Goal: Task Accomplishment & Management: Use online tool/utility

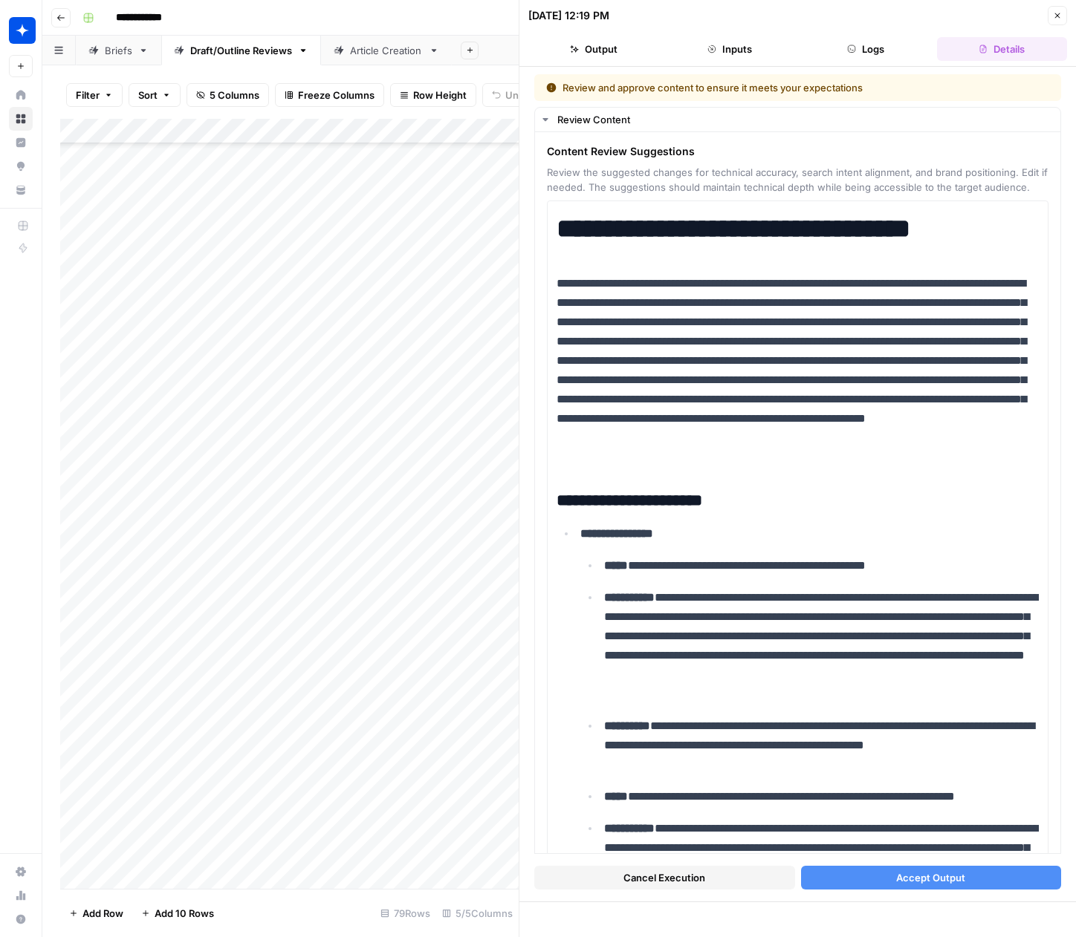
scroll to position [6448, 0]
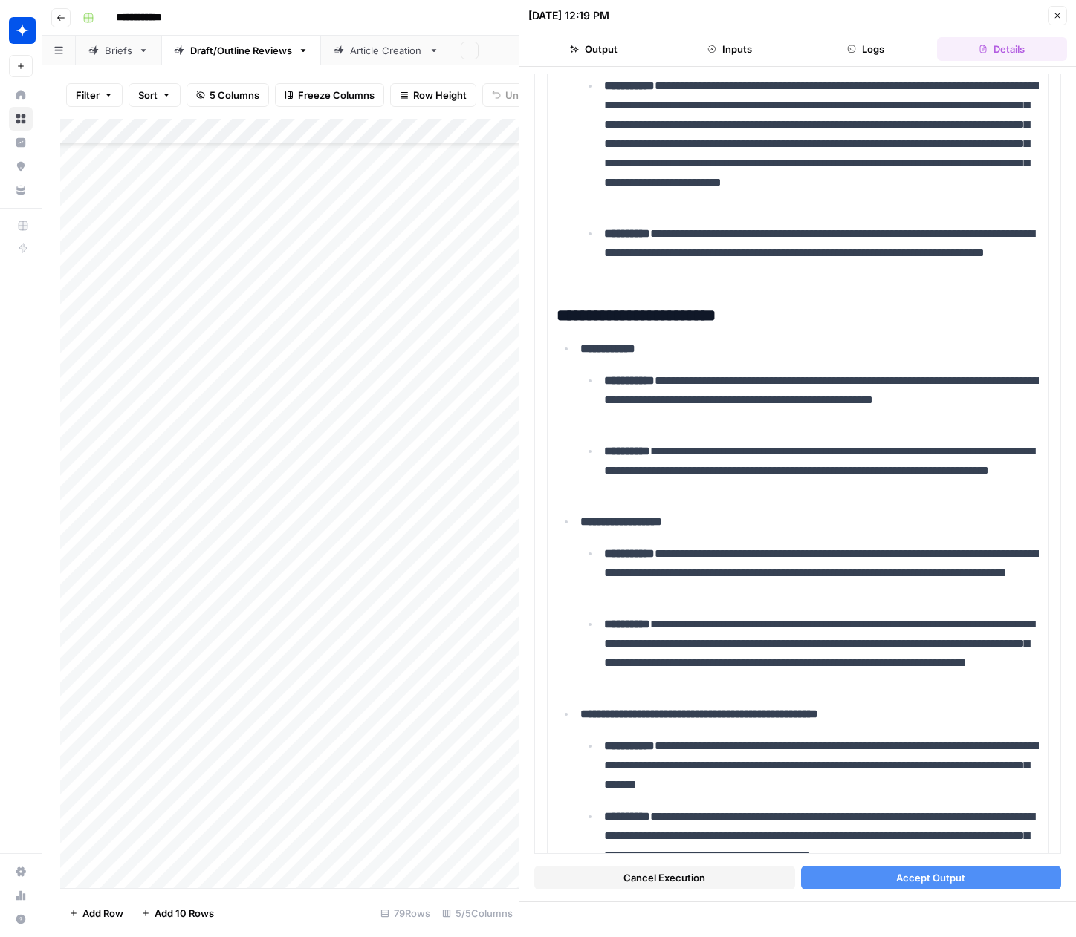
click at [1056, 16] on icon "button" at bounding box center [1057, 15] width 9 height 9
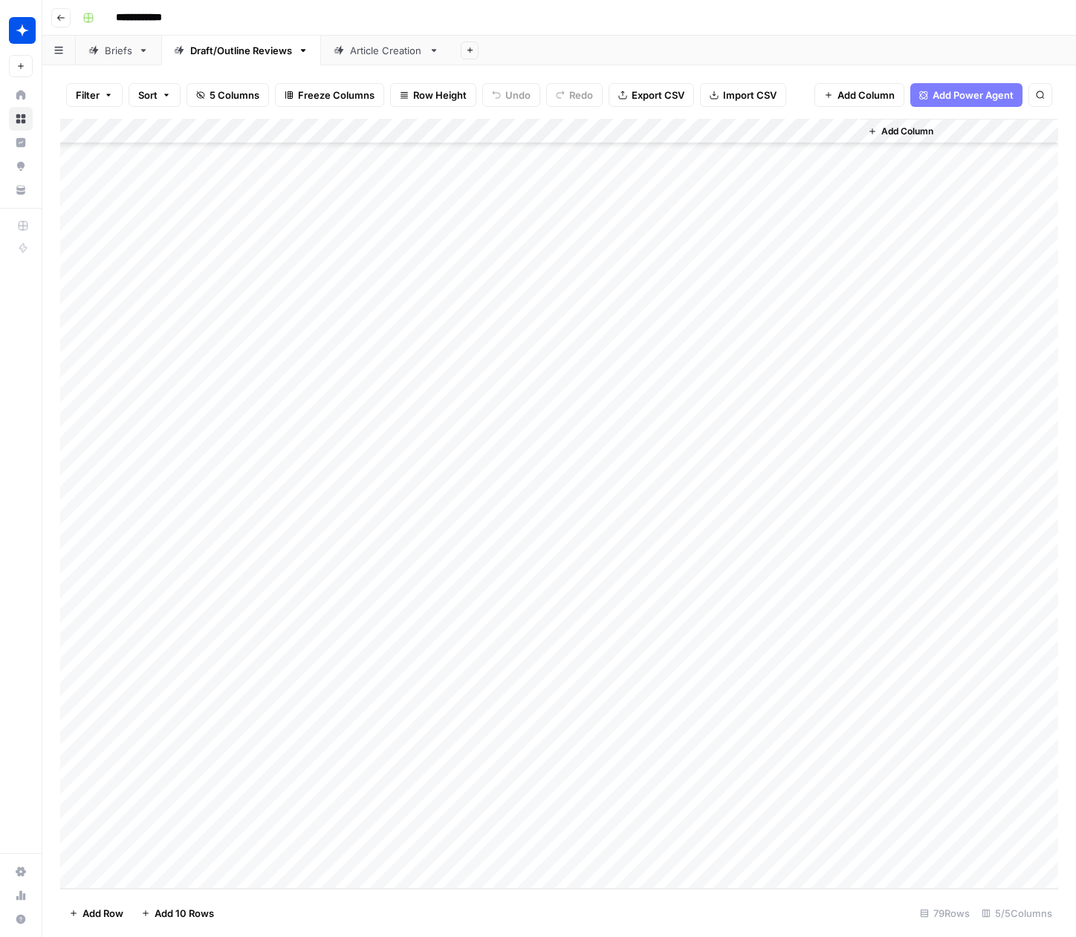
click at [380, 52] on div "Article Creation" at bounding box center [386, 50] width 73 height 15
click at [694, 191] on div "Add Column" at bounding box center [559, 298] width 998 height 358
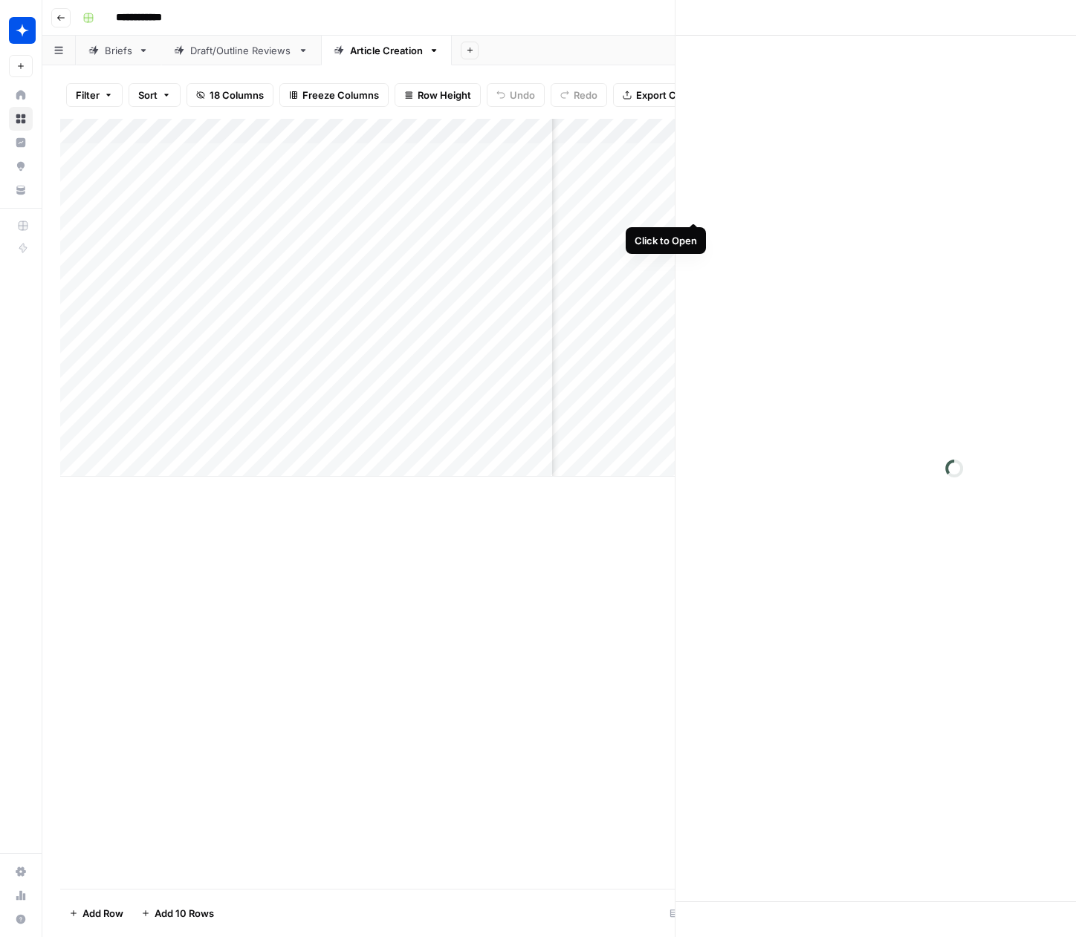
scroll to position [0, 908]
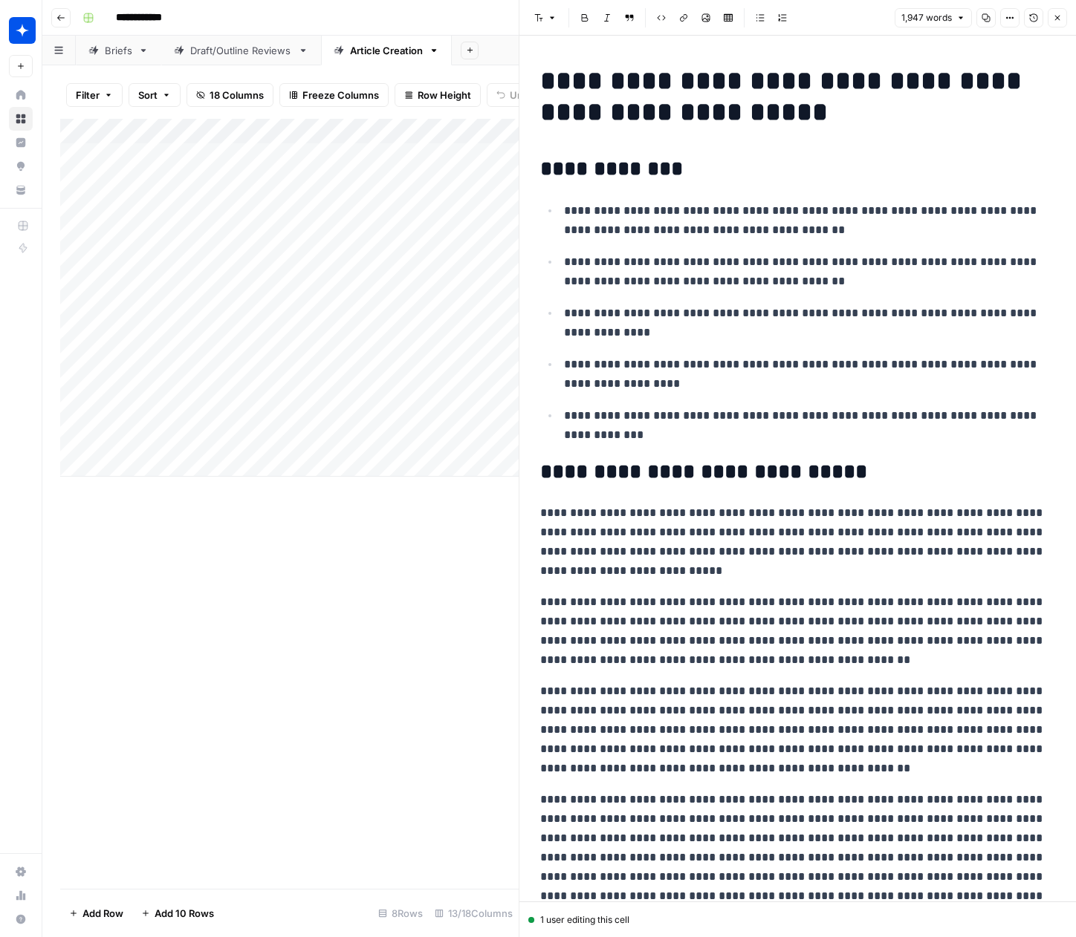
click at [1057, 15] on icon "button" at bounding box center [1057, 17] width 9 height 9
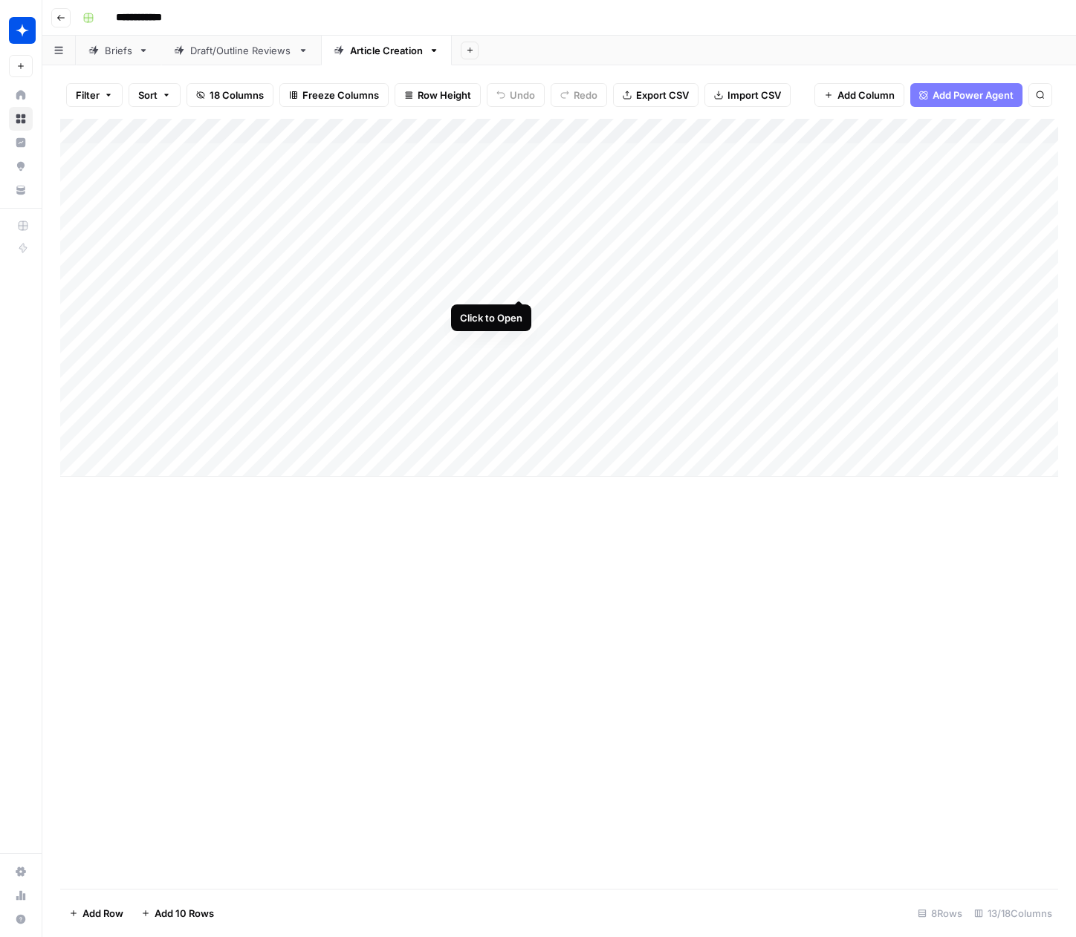
click at [515, 267] on div "Add Column" at bounding box center [559, 298] width 998 height 358
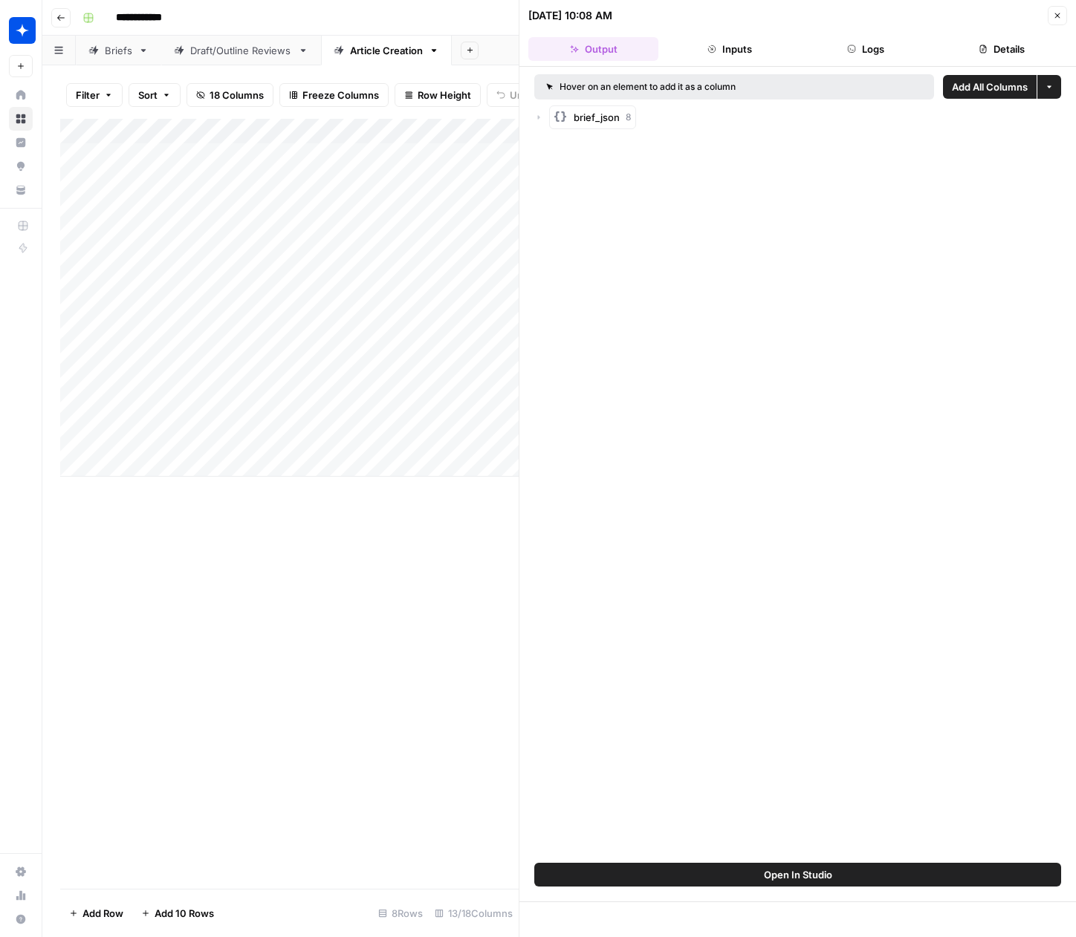
click at [1055, 14] on icon "button" at bounding box center [1057, 15] width 5 height 5
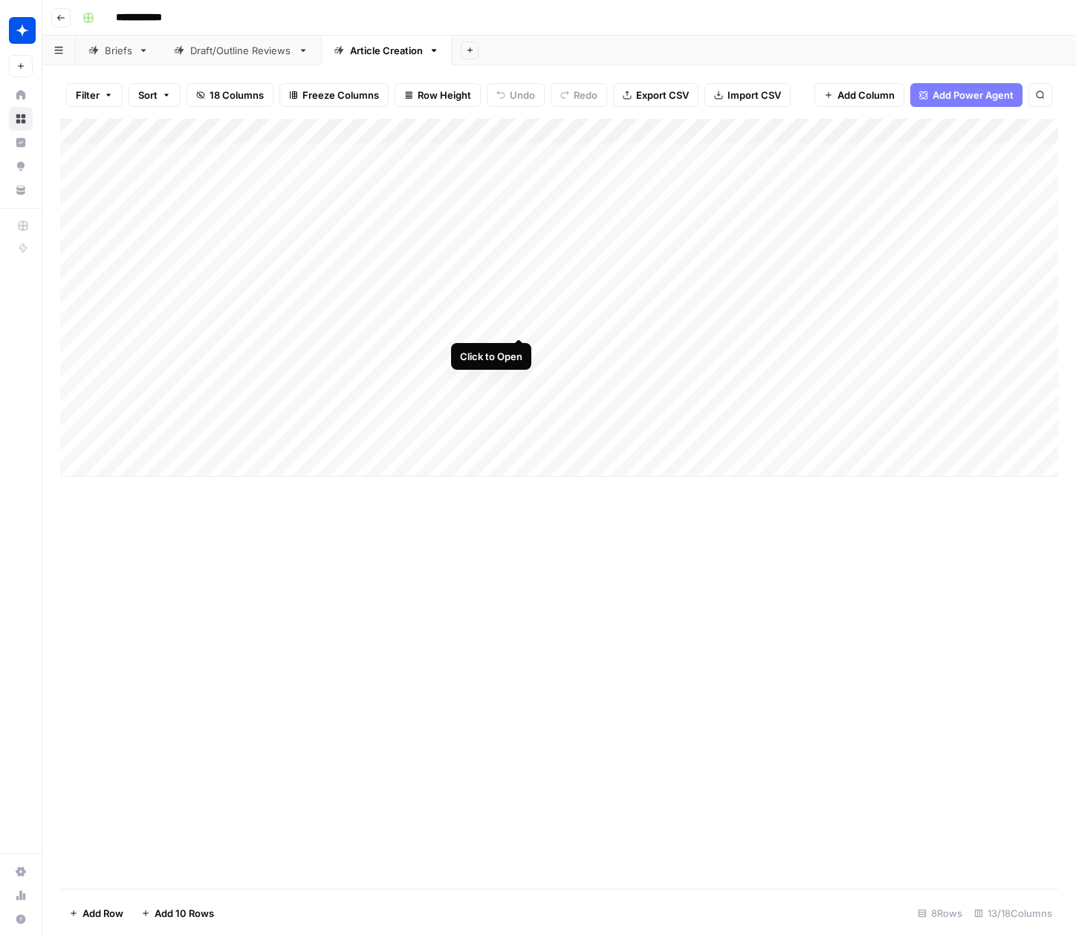
click at [518, 308] on div "Add Column" at bounding box center [559, 298] width 998 height 358
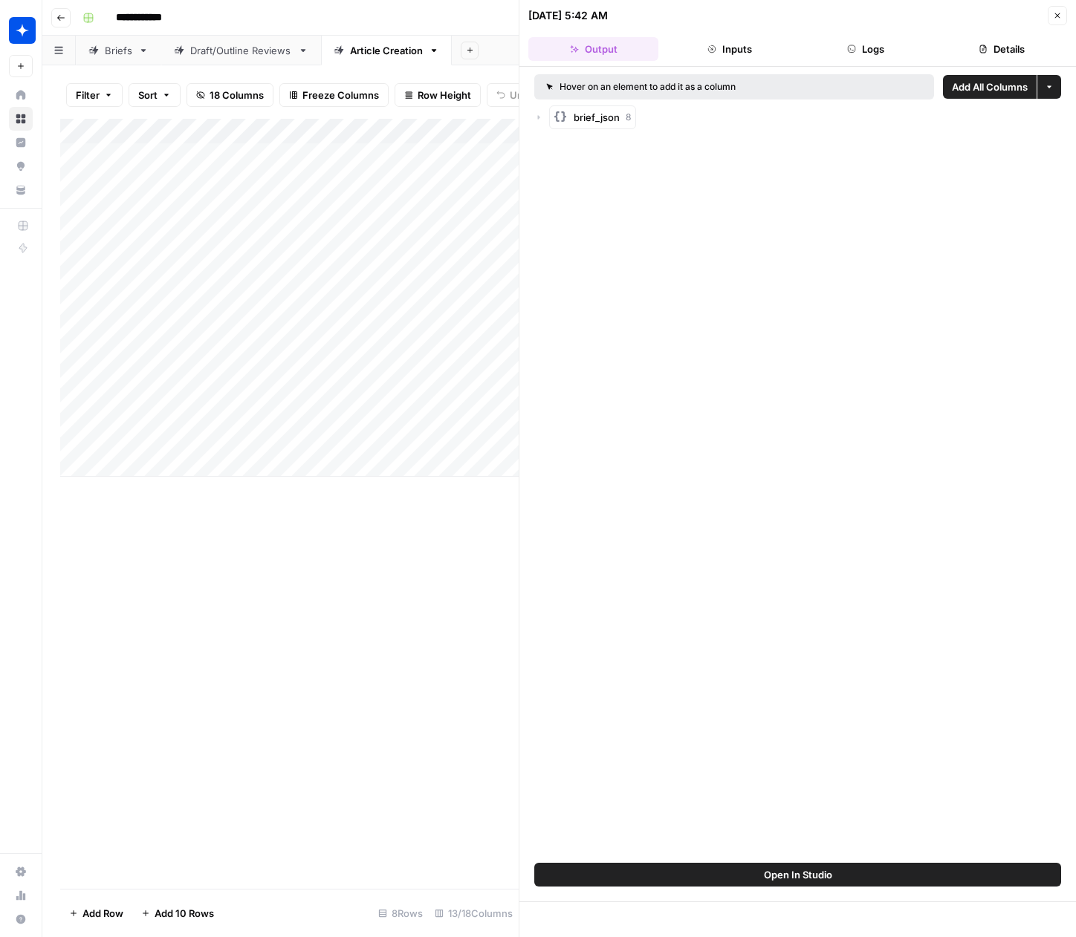
click at [830, 871] on span "Open In Studio" at bounding box center [798, 875] width 68 height 15
click at [1058, 14] on icon "button" at bounding box center [1057, 15] width 5 height 5
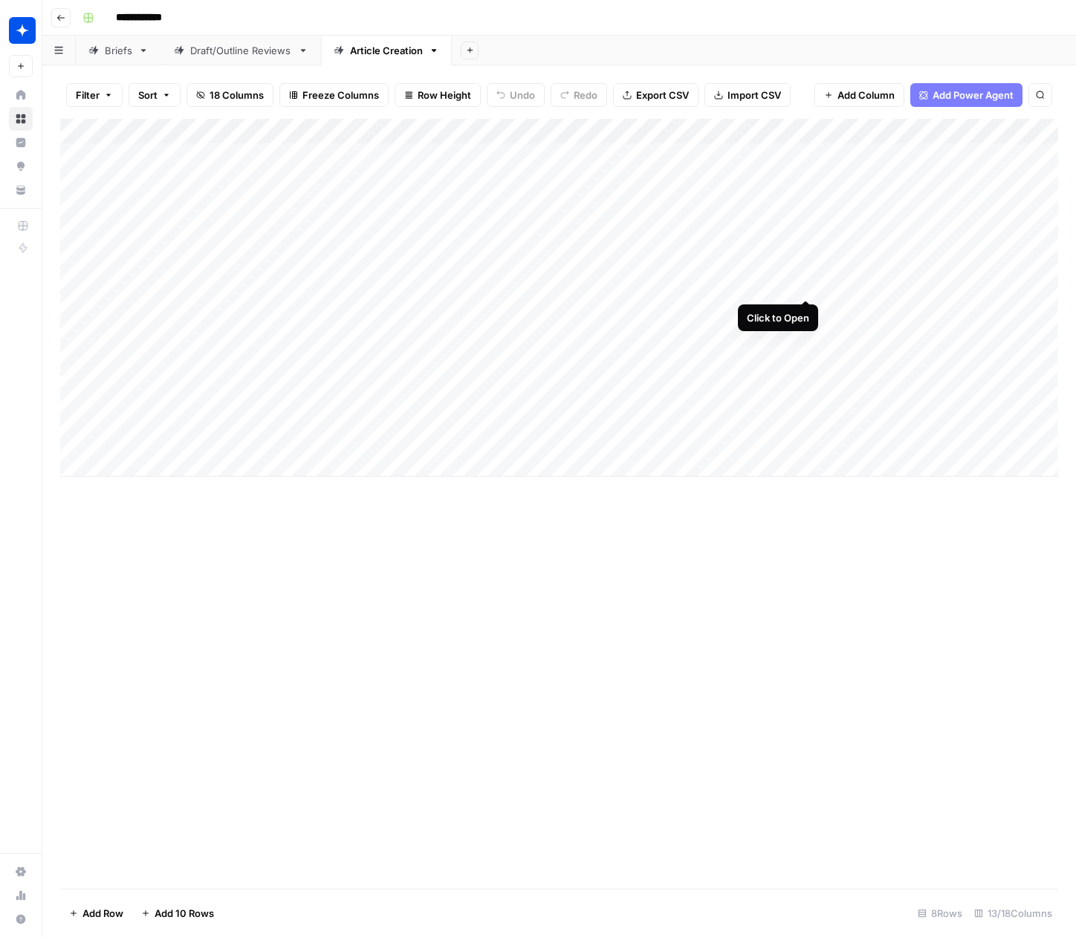
click at [805, 271] on div "Add Column" at bounding box center [559, 298] width 998 height 358
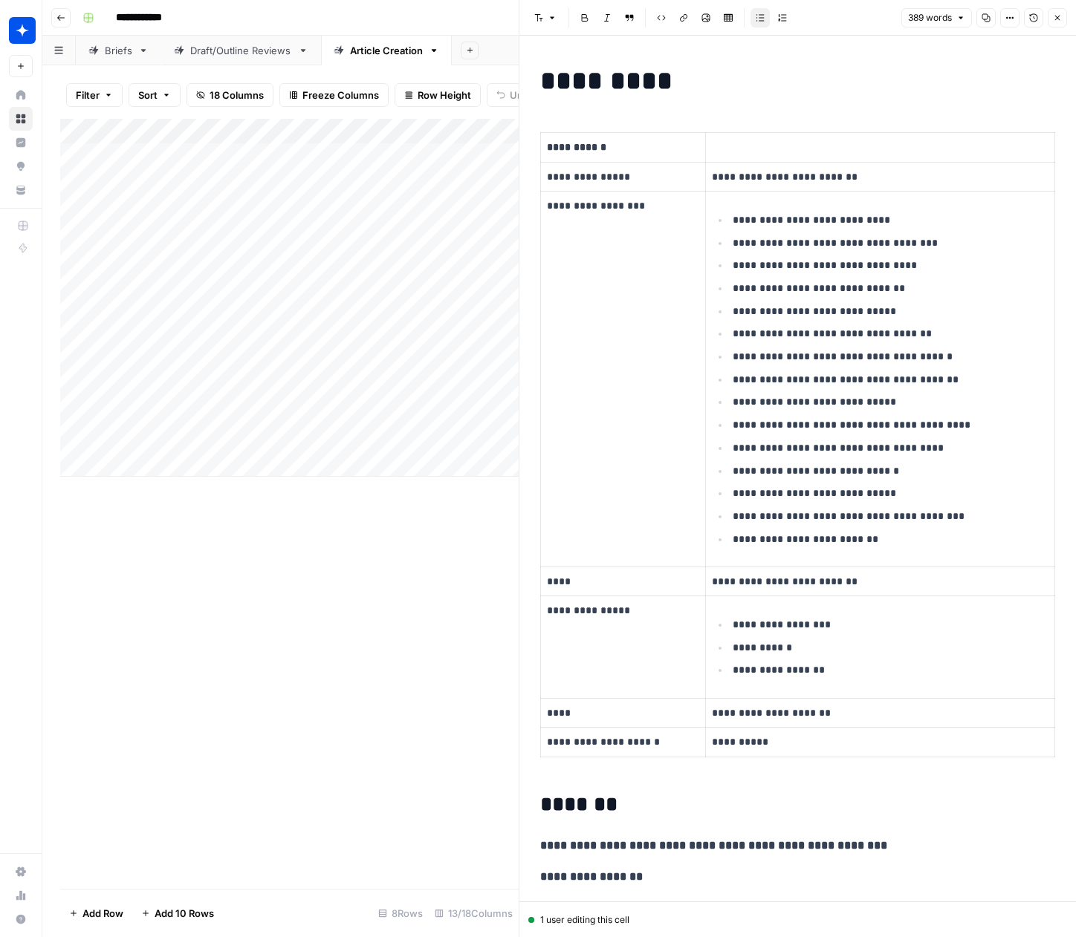
click at [115, 52] on div "Briefs" at bounding box center [118, 50] width 27 height 15
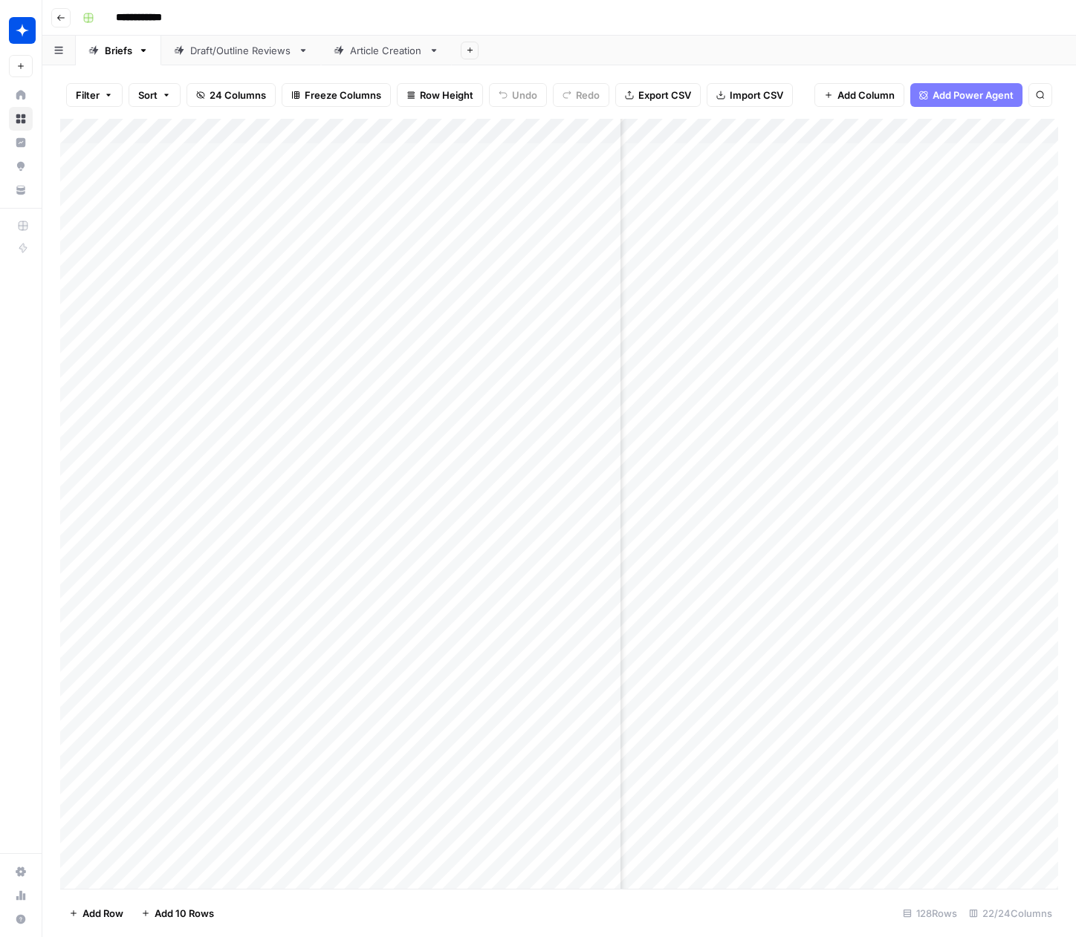
scroll to position [0, 2124]
click at [1005, 621] on div "Add Column" at bounding box center [559, 504] width 998 height 770
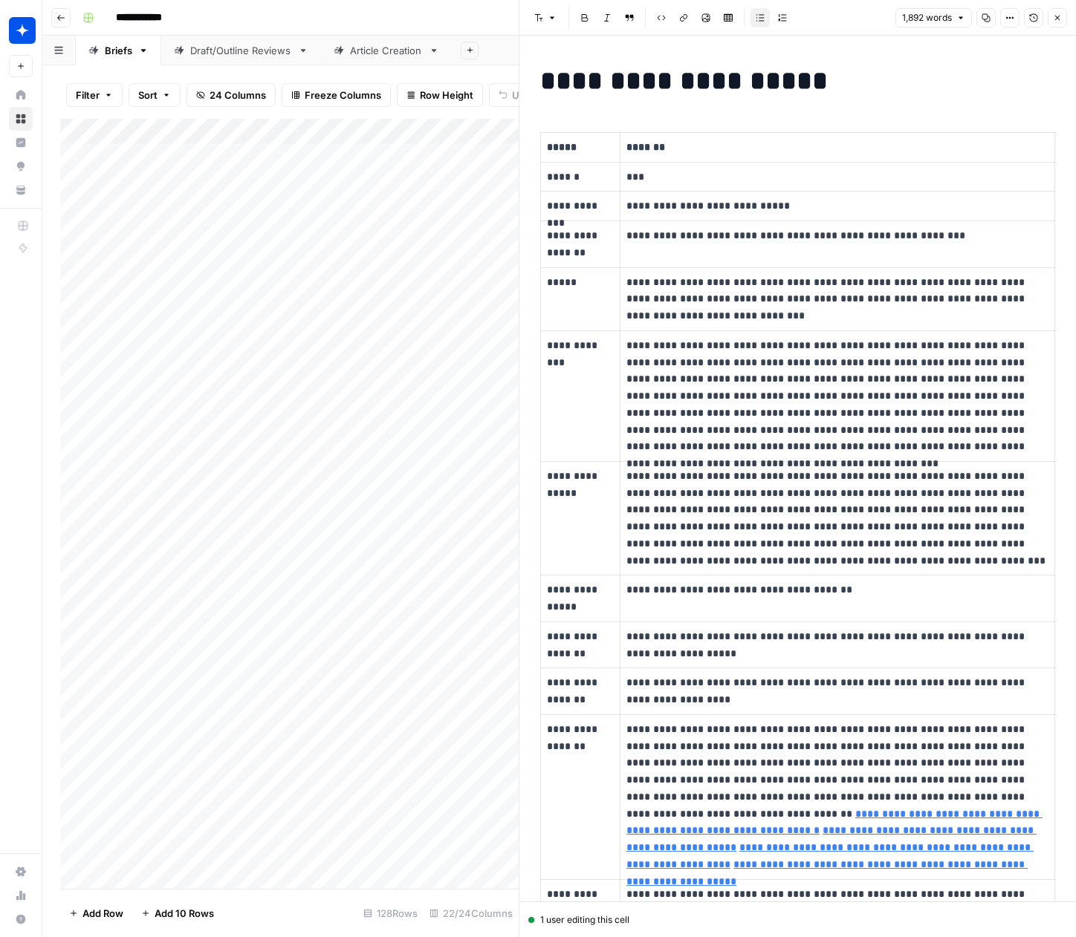
click at [379, 56] on div "Article Creation" at bounding box center [386, 50] width 73 height 15
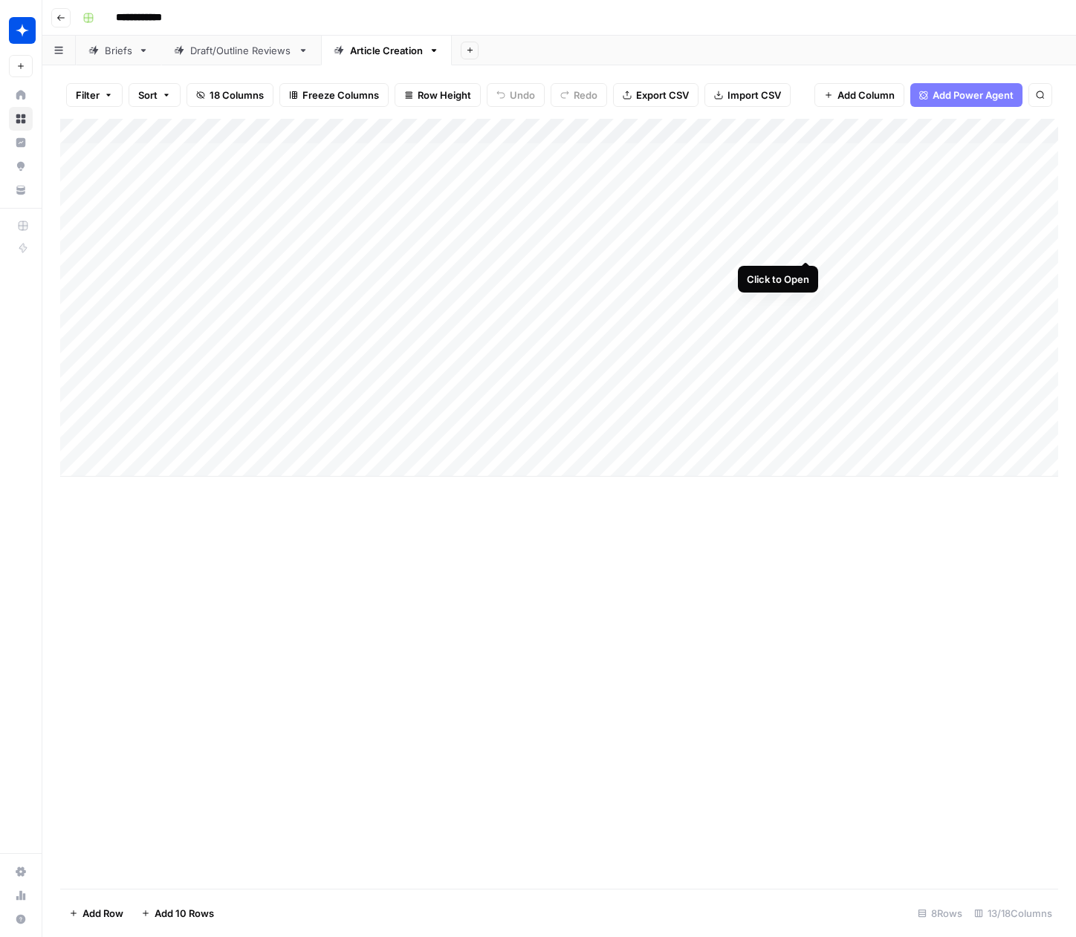
click at [807, 231] on div "Add Column" at bounding box center [559, 298] width 998 height 358
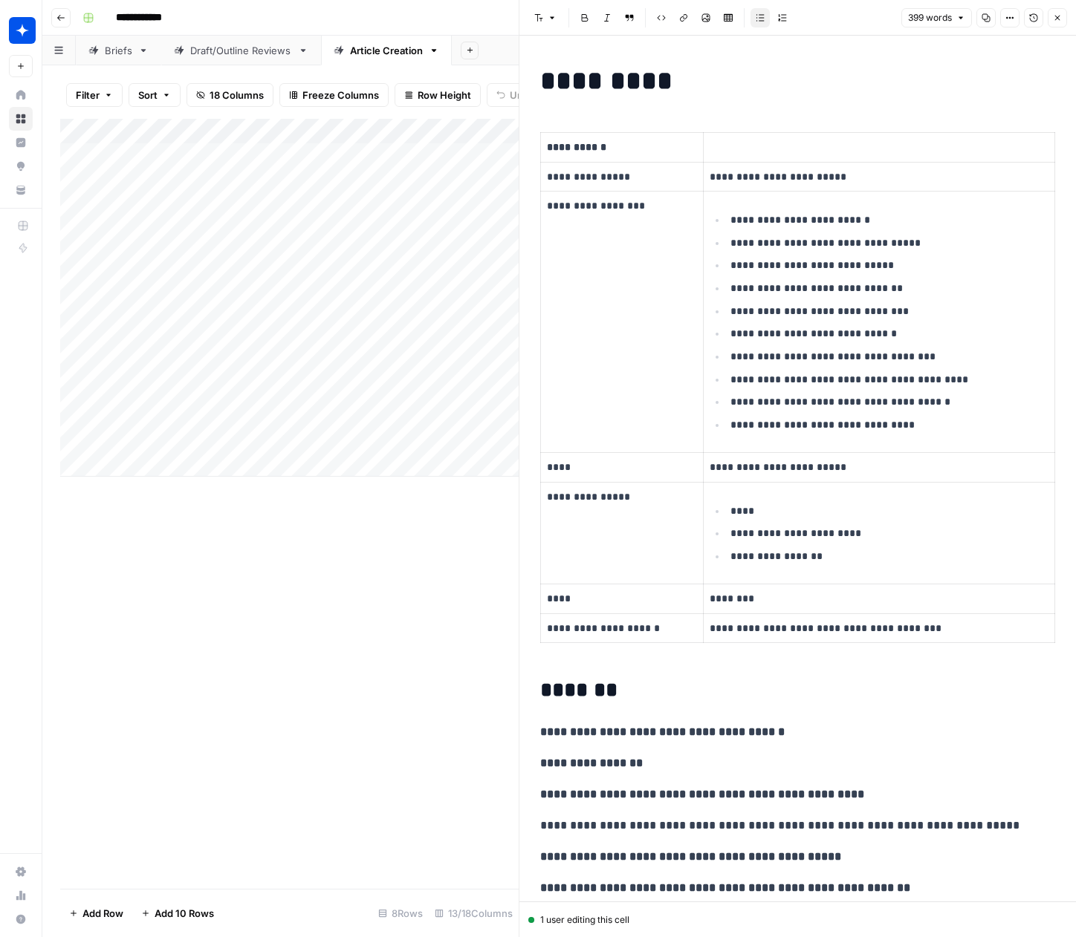
click at [1063, 19] on button "Close" at bounding box center [1056, 17] width 19 height 19
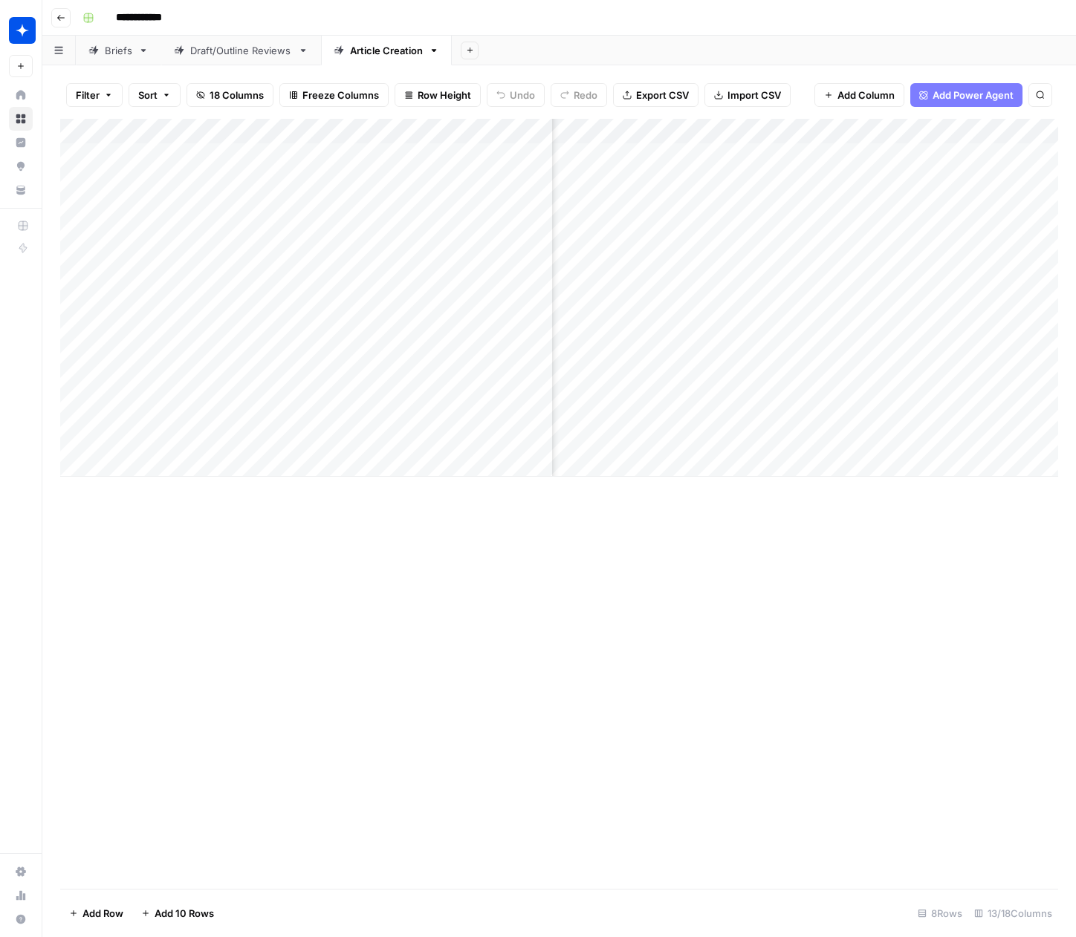
scroll to position [0, 920]
click at [692, 349] on div "Add Column" at bounding box center [559, 298] width 998 height 358
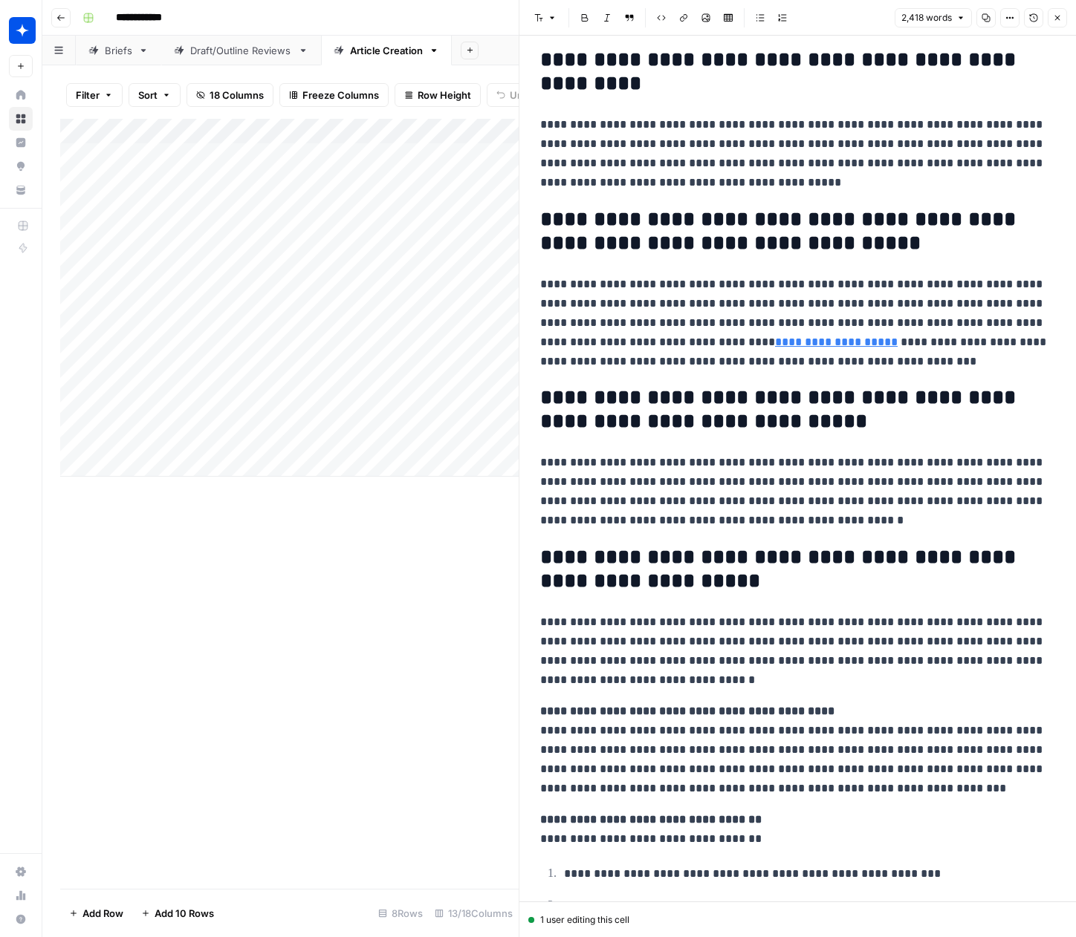
scroll to position [5291, 0]
click at [1053, 20] on icon "button" at bounding box center [1057, 17] width 9 height 9
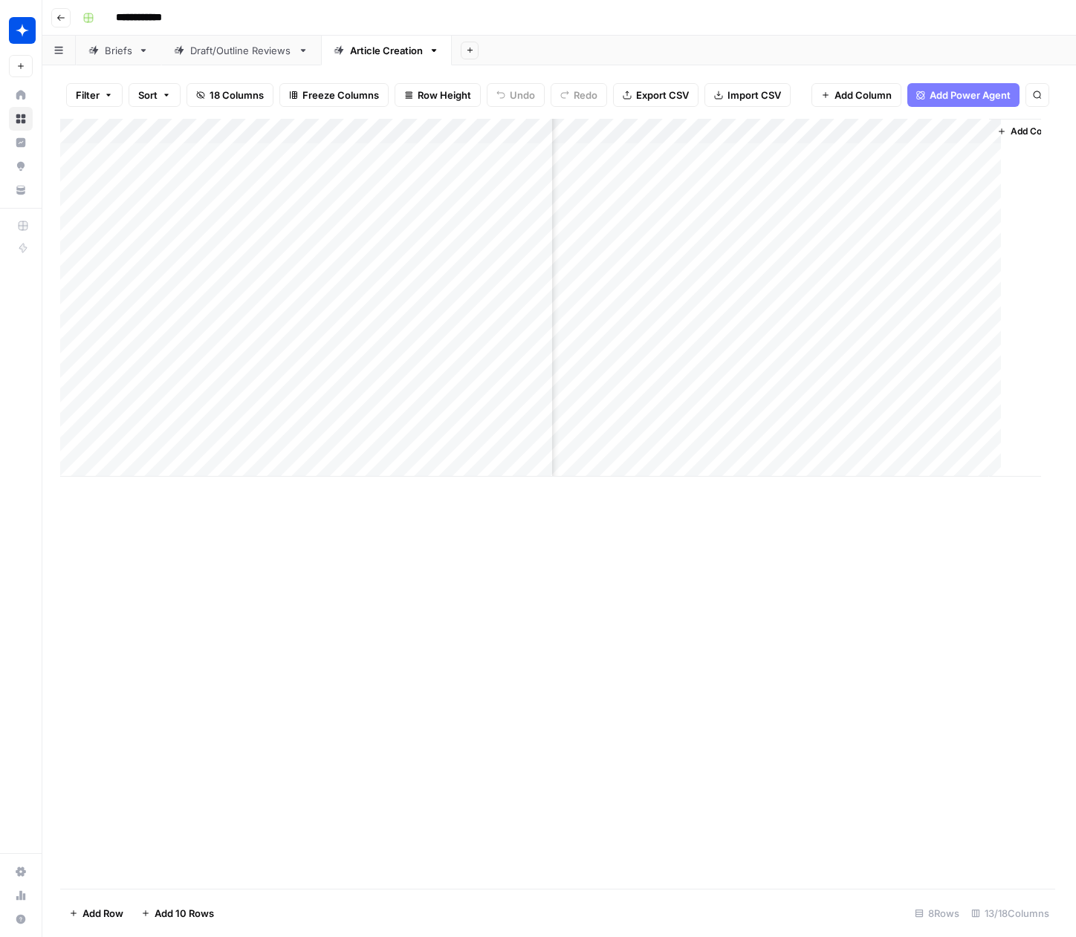
scroll to position [0, 902]
click at [713, 389] on div "Add Column" at bounding box center [559, 298] width 998 height 358
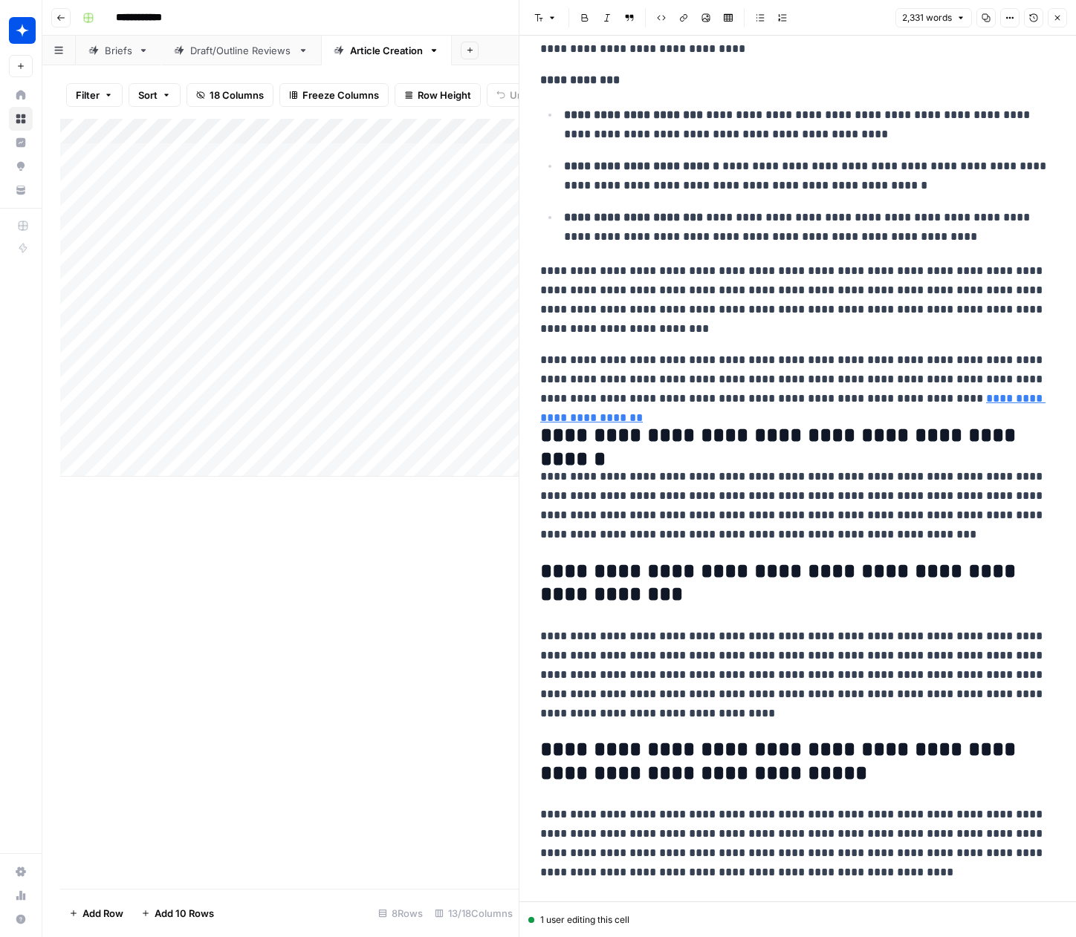
scroll to position [5670, 0]
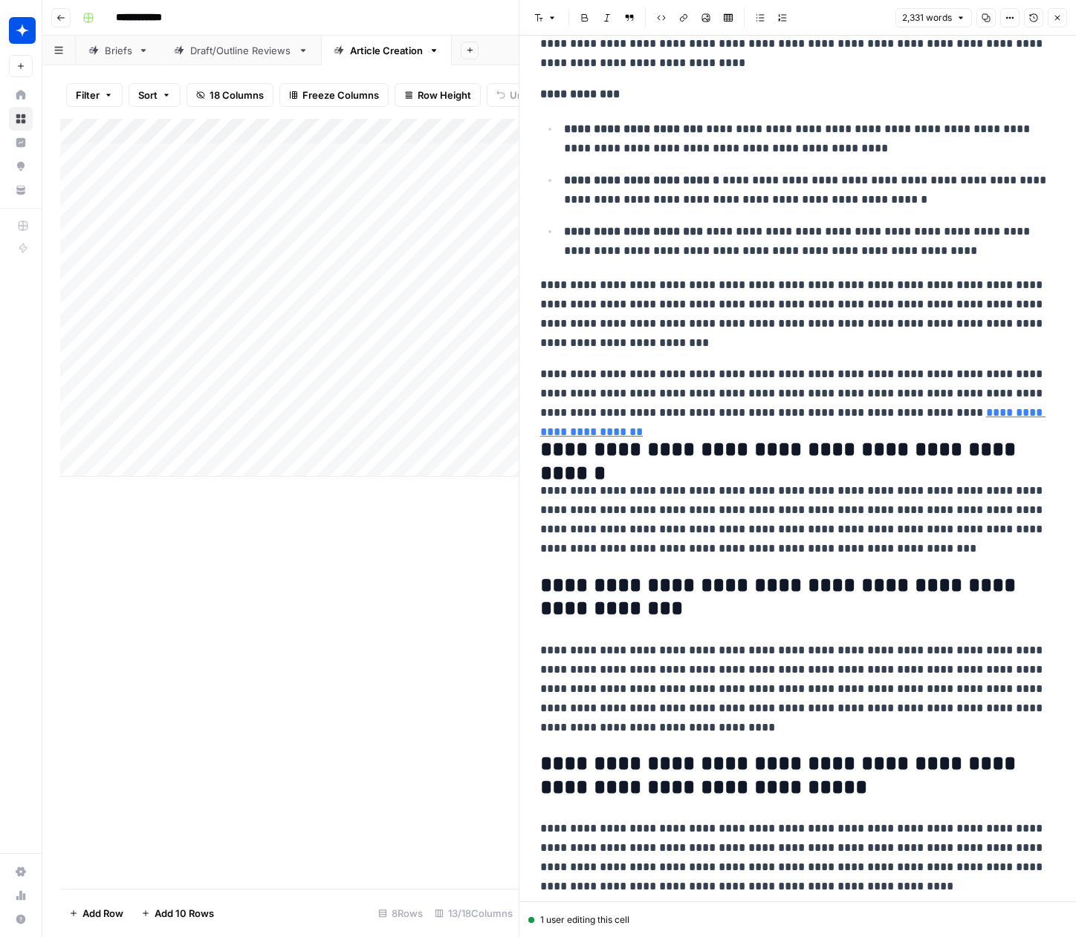
click at [1055, 17] on icon "button" at bounding box center [1057, 17] width 9 height 9
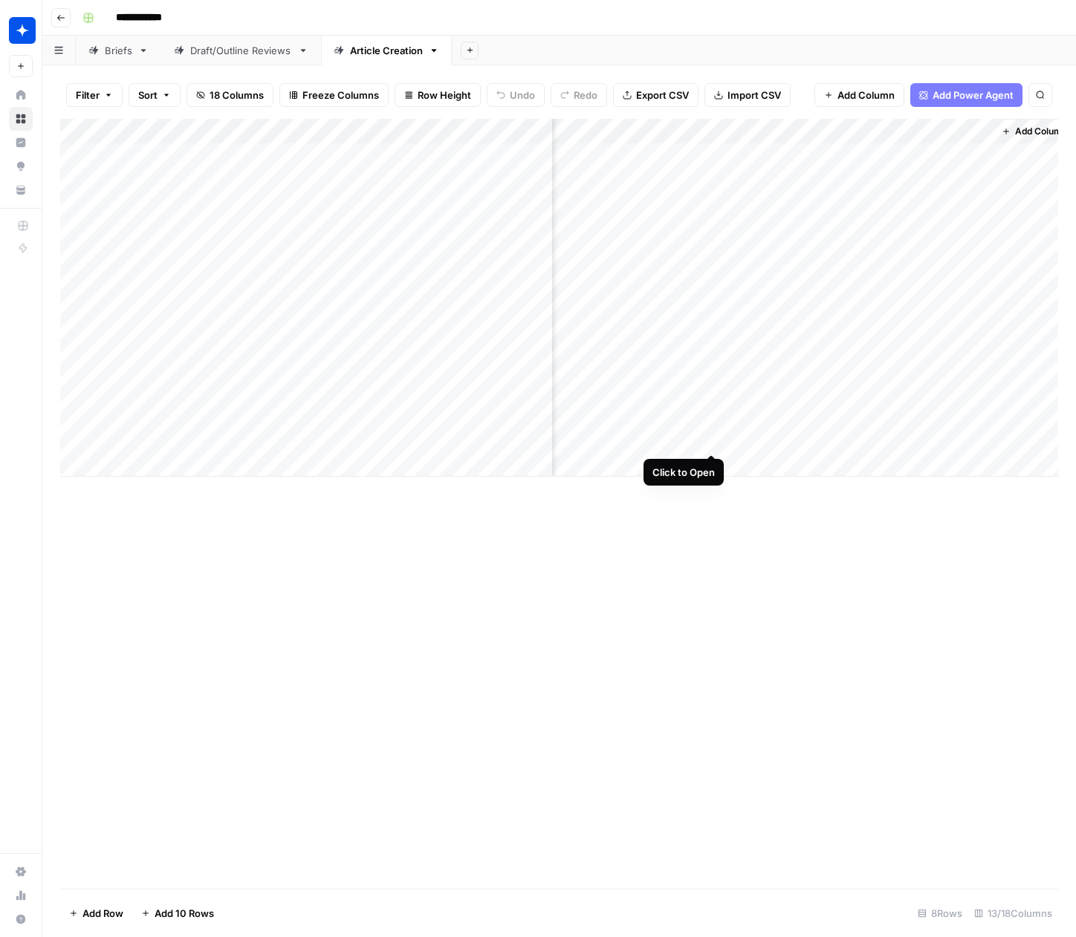
click at [713, 422] on div "Add Column" at bounding box center [559, 298] width 998 height 358
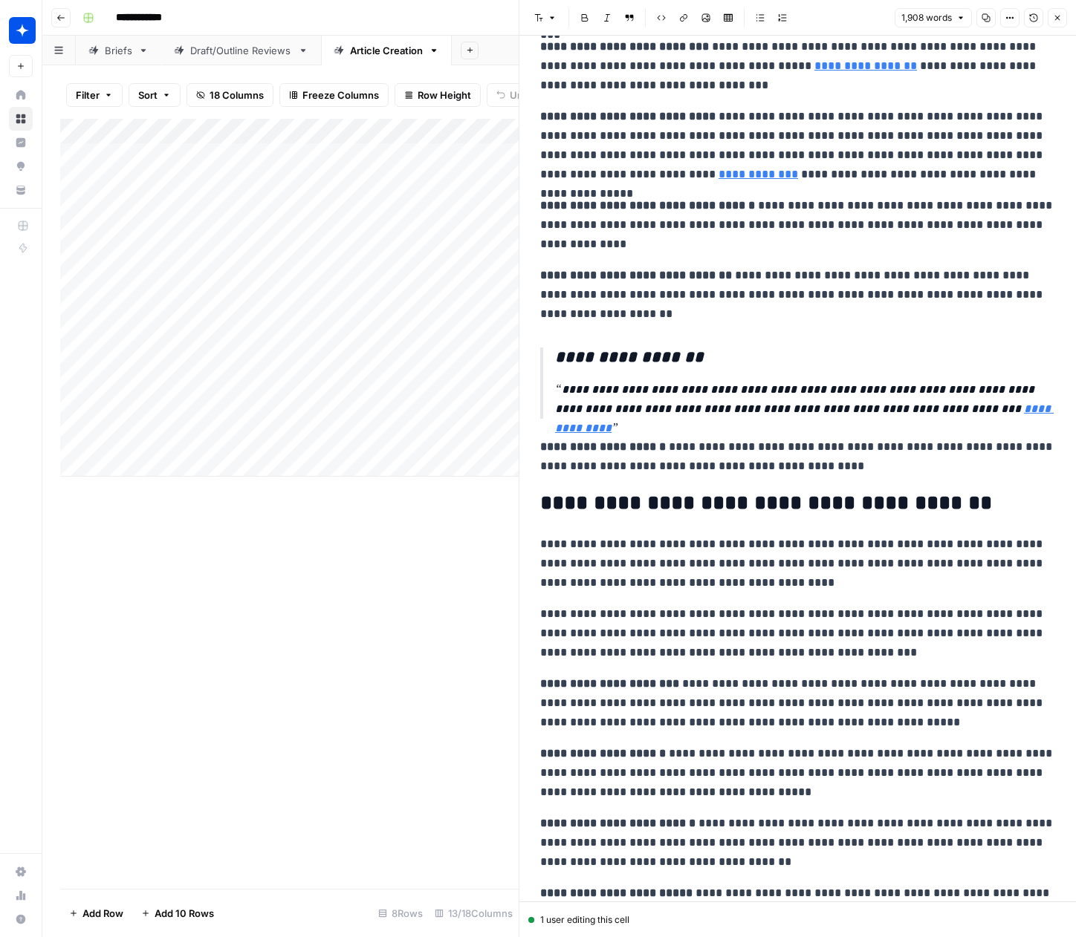
scroll to position [4339, 0]
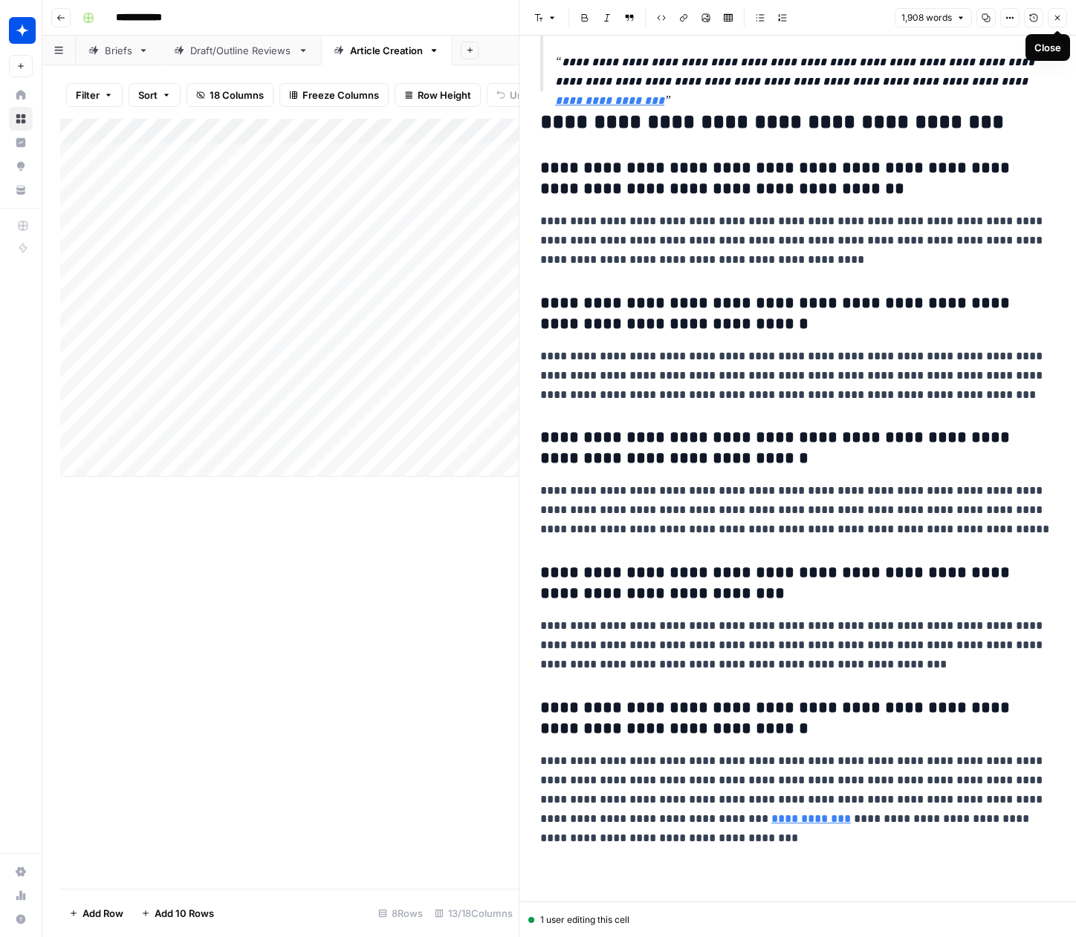
click at [1058, 14] on icon "button" at bounding box center [1057, 17] width 9 height 9
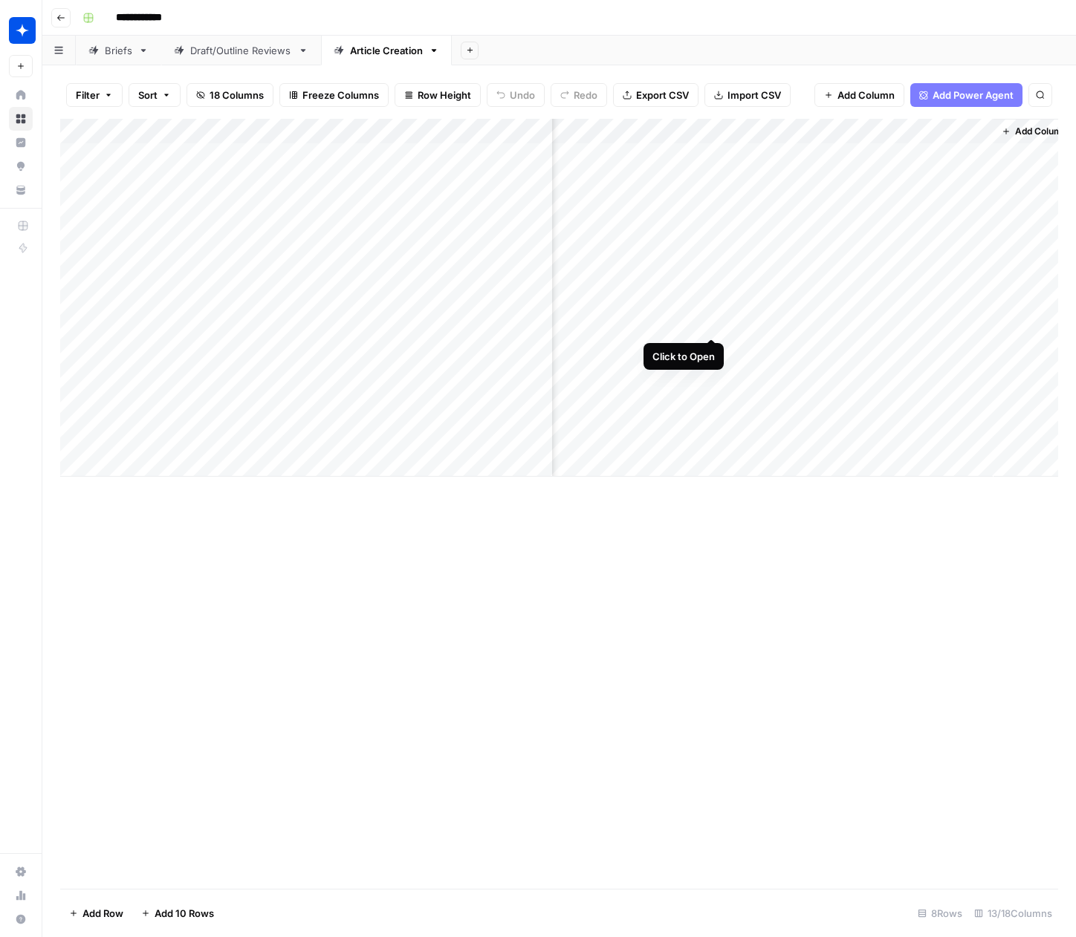
click at [712, 306] on div "Add Column" at bounding box center [559, 298] width 998 height 358
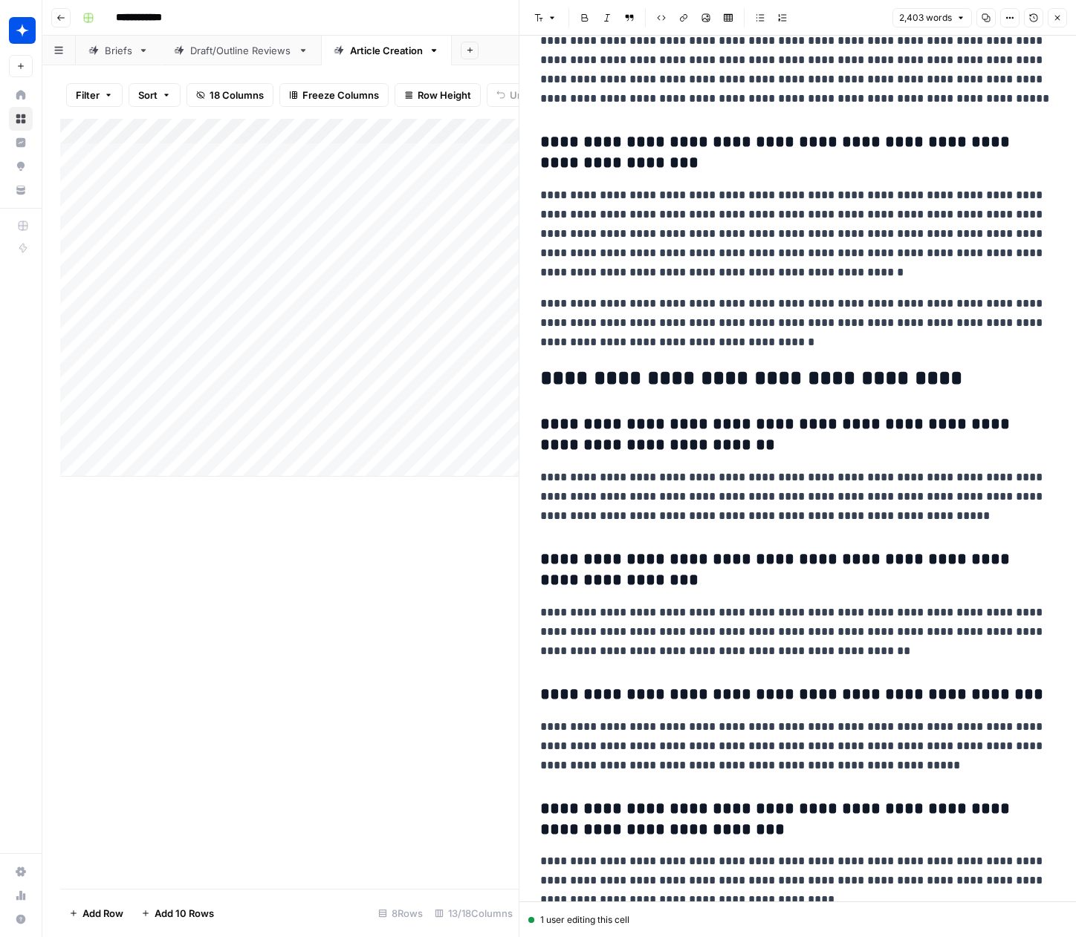
scroll to position [6542, 0]
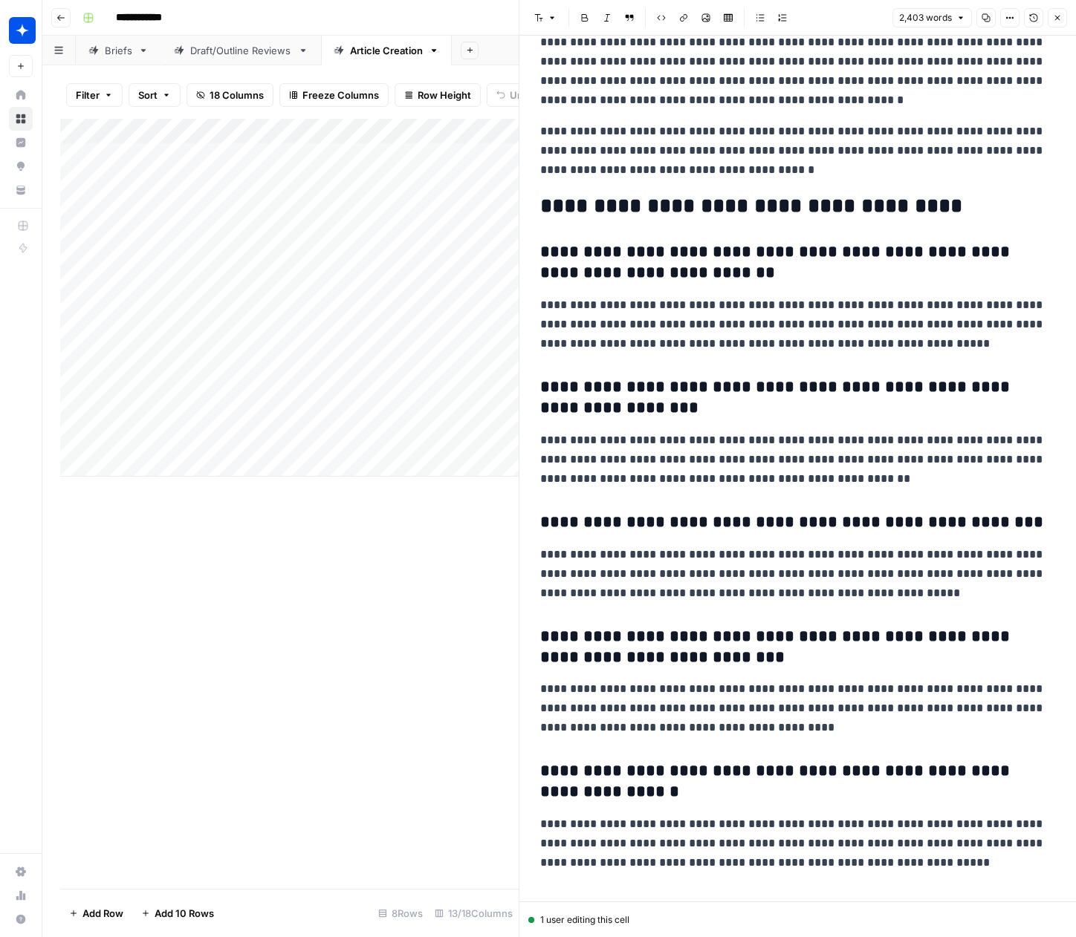
drag, startPoint x: 1055, startPoint y: 16, endPoint x: 1057, endPoint y: 41, distance: 24.6
click at [1055, 16] on icon "button" at bounding box center [1057, 17] width 9 height 9
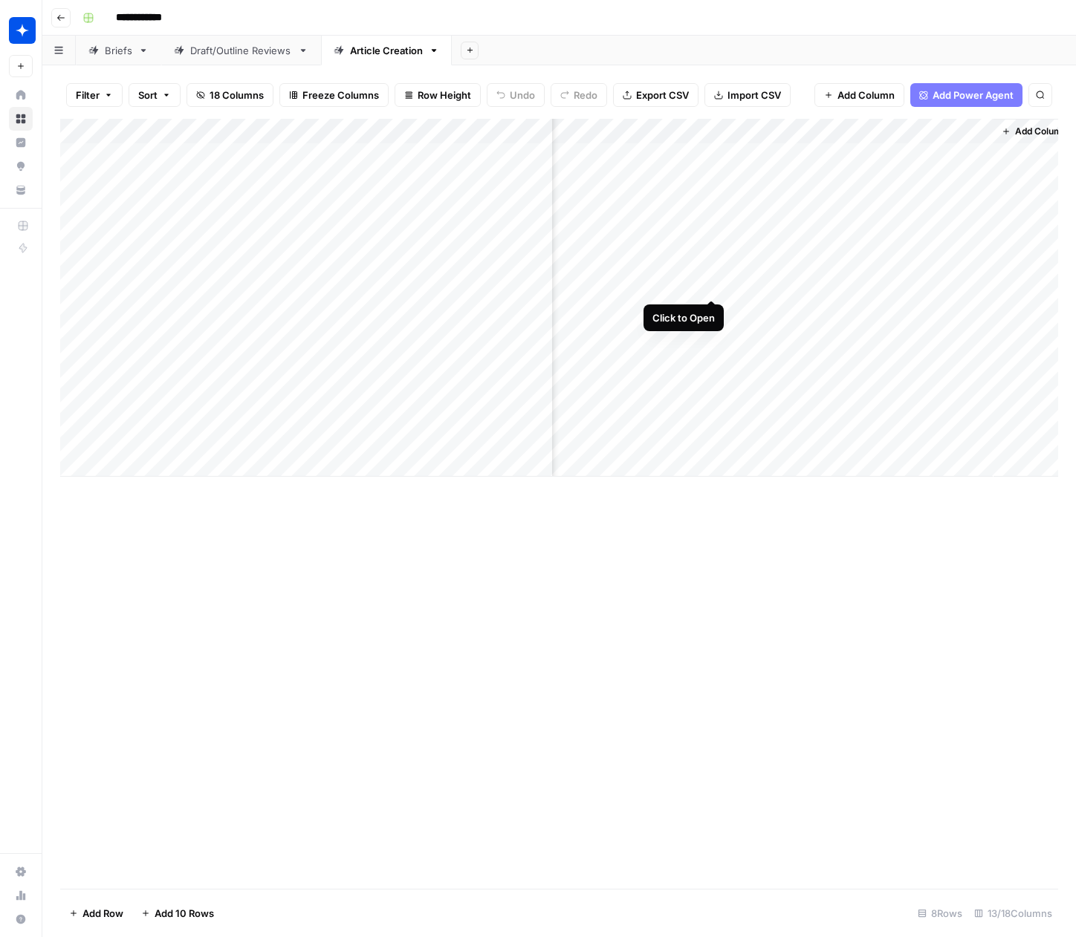
click at [710, 273] on div "Add Column" at bounding box center [559, 298] width 998 height 358
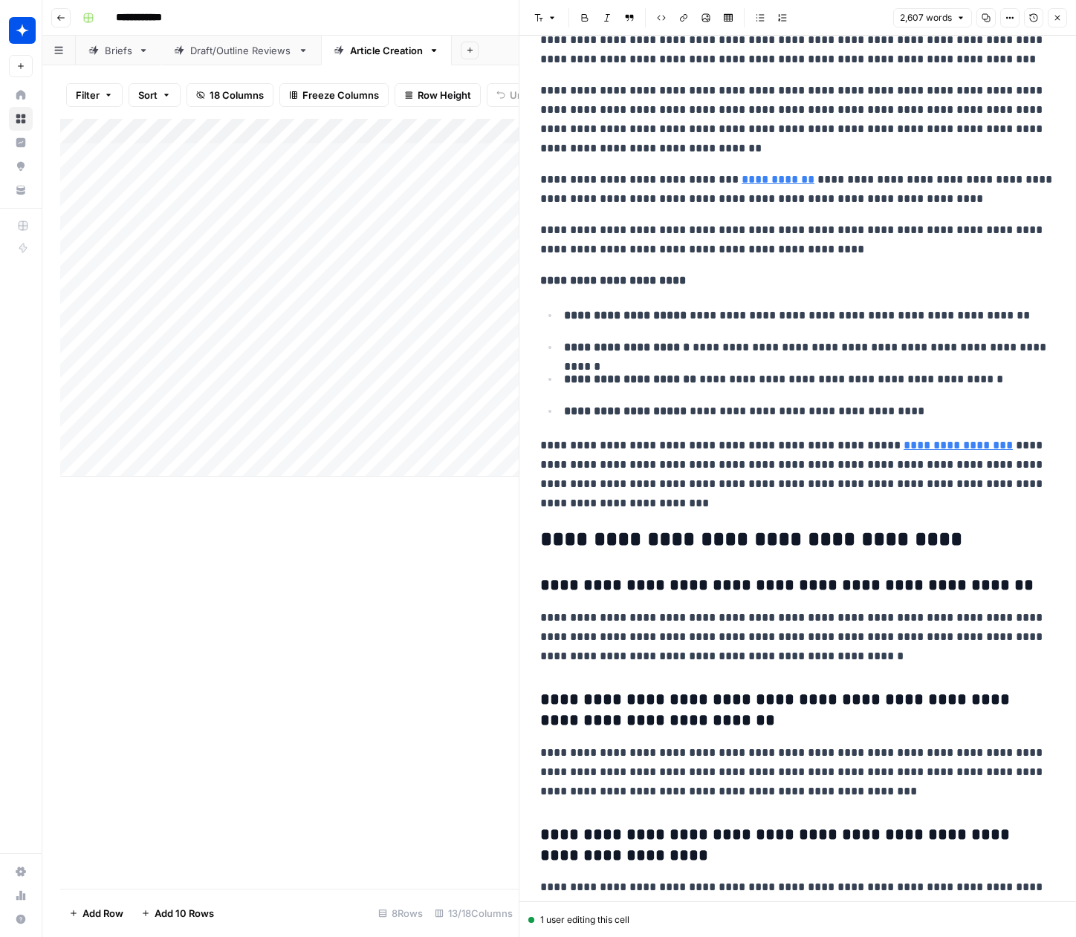
scroll to position [6617, 0]
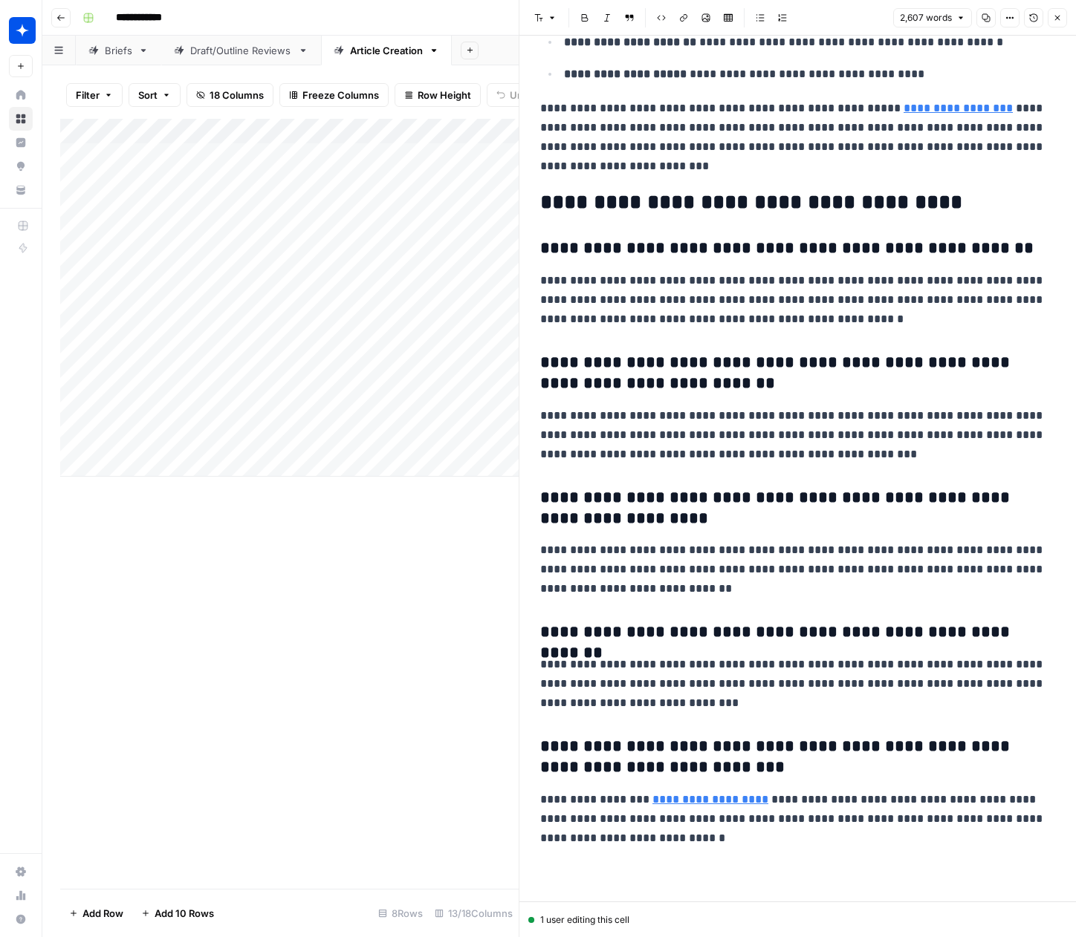
click at [1060, 19] on icon "button" at bounding box center [1057, 17] width 9 height 9
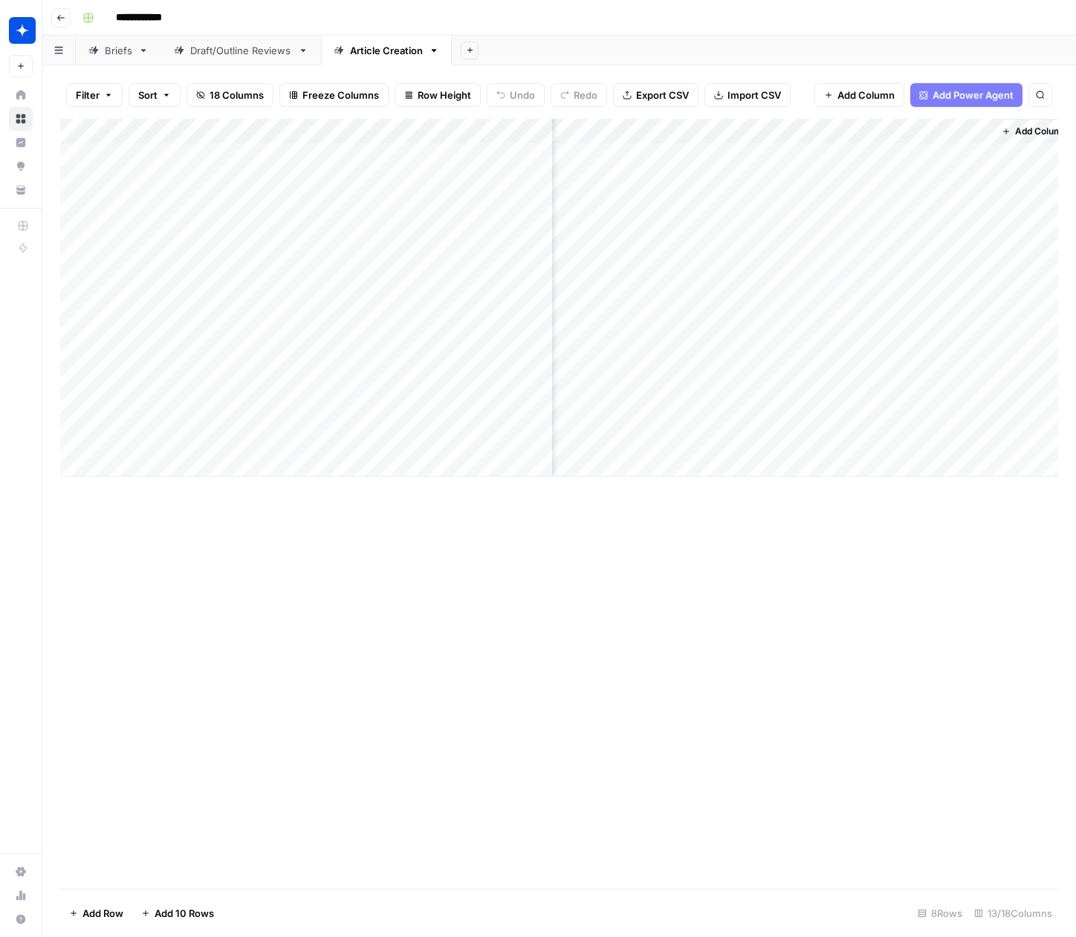
scroll to position [0, 920]
click at [693, 428] on div "Add Column" at bounding box center [559, 298] width 998 height 358
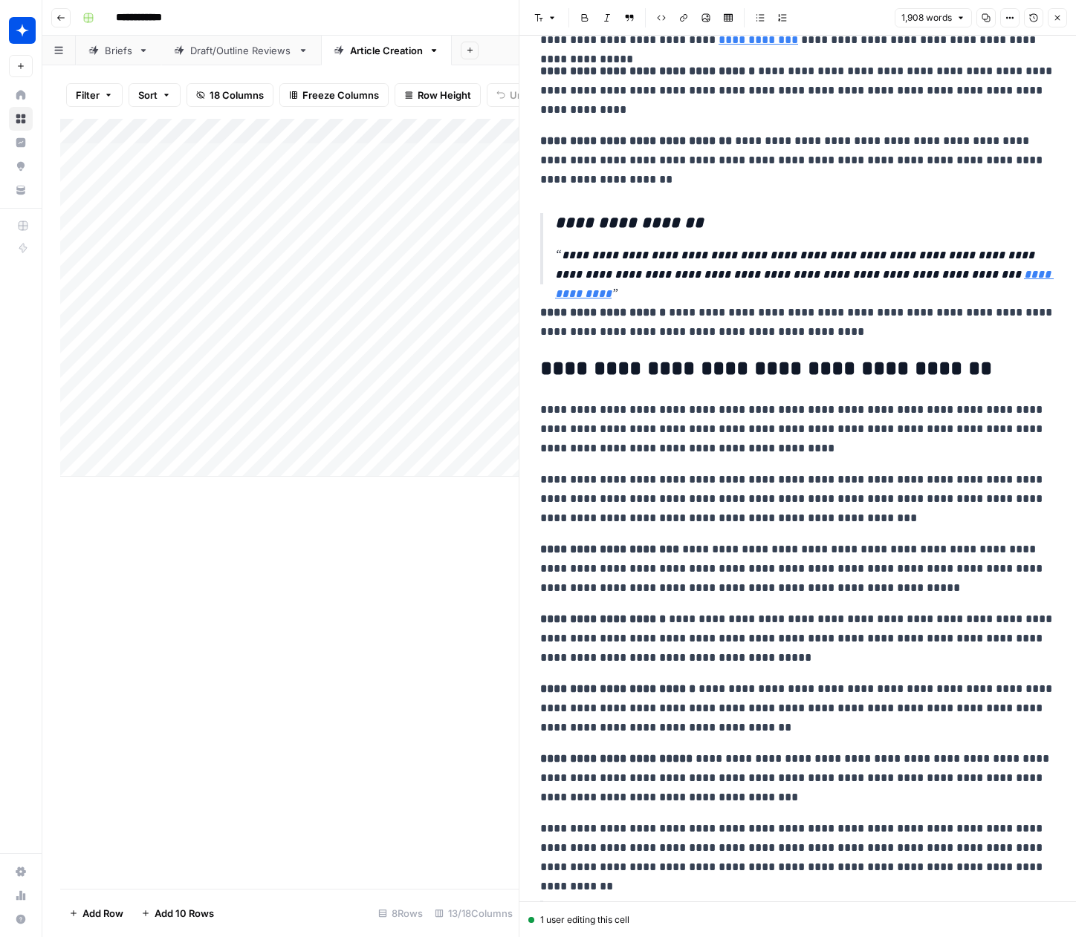
scroll to position [3368, 0]
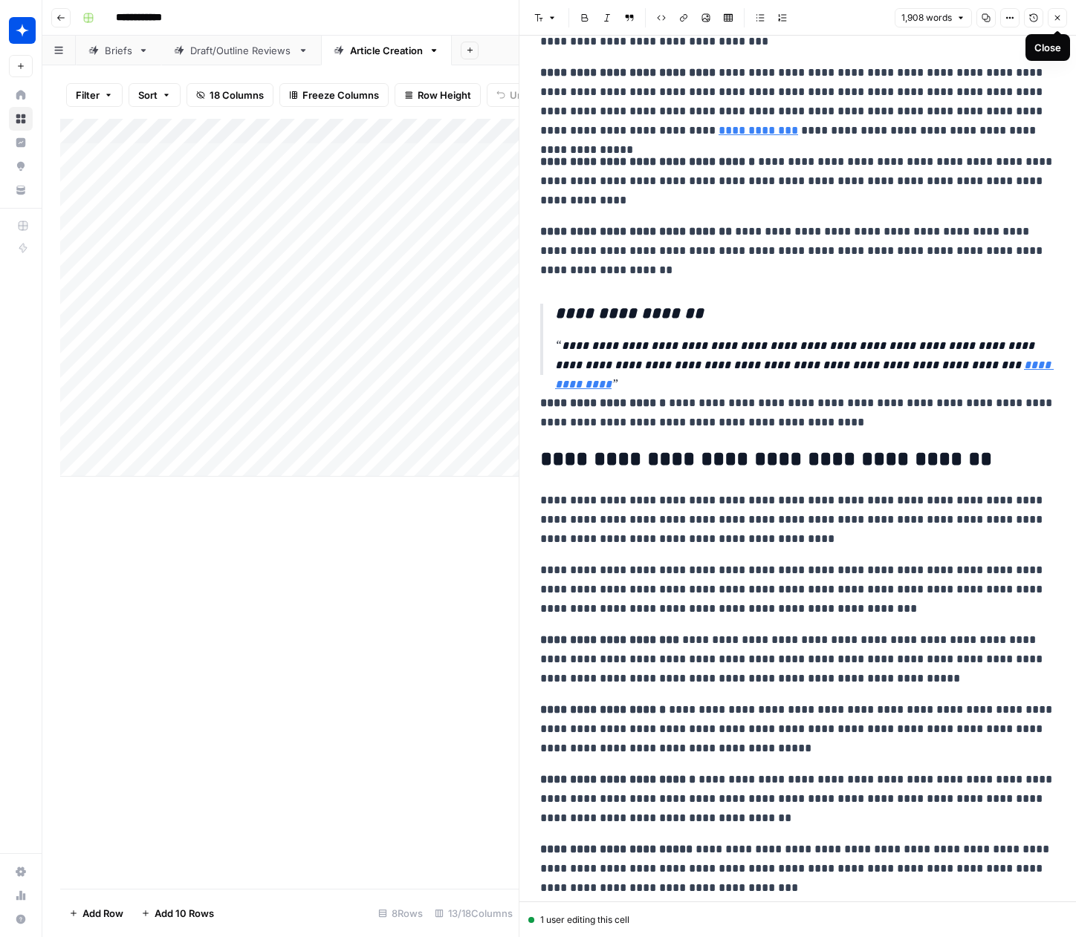
click at [1058, 19] on icon "button" at bounding box center [1057, 17] width 9 height 9
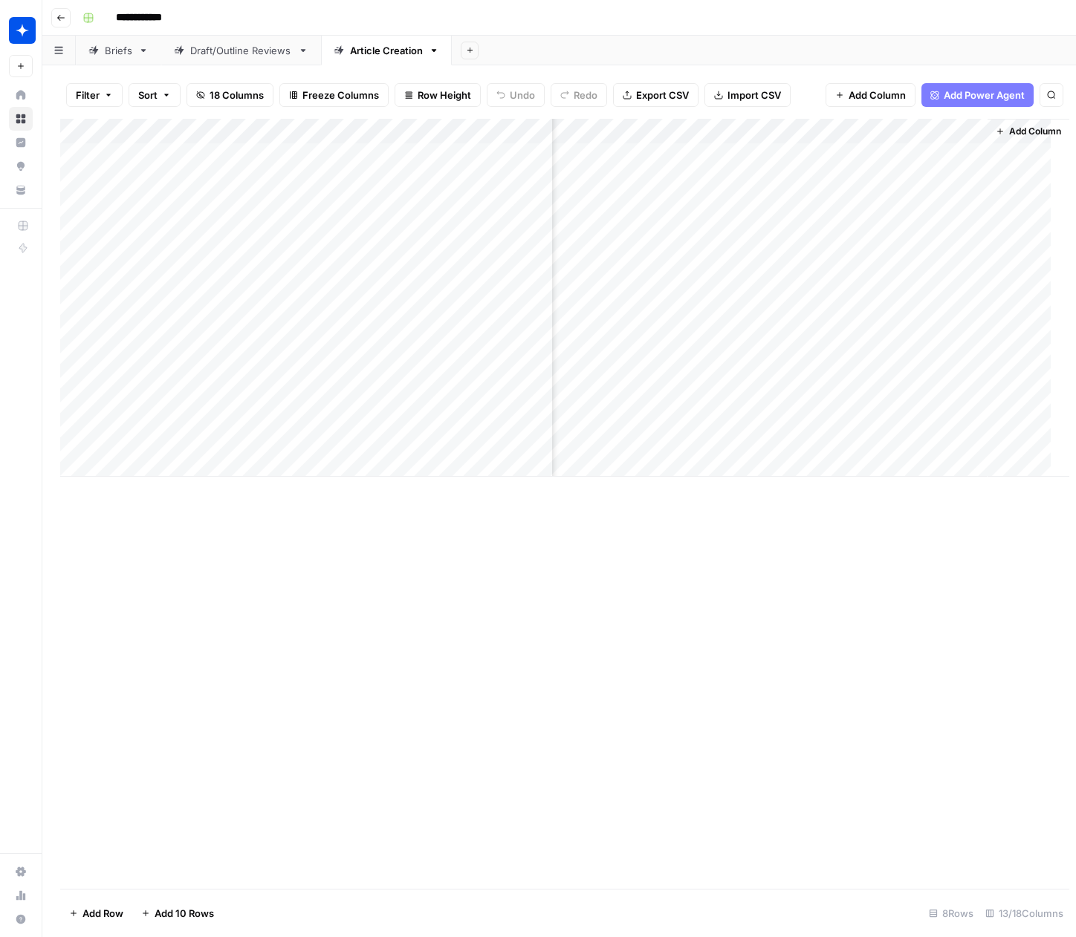
scroll to position [0, 902]
click at [795, 616] on div "Add Column" at bounding box center [559, 504] width 998 height 770
